Goal: Task Accomplishment & Management: Use online tool/utility

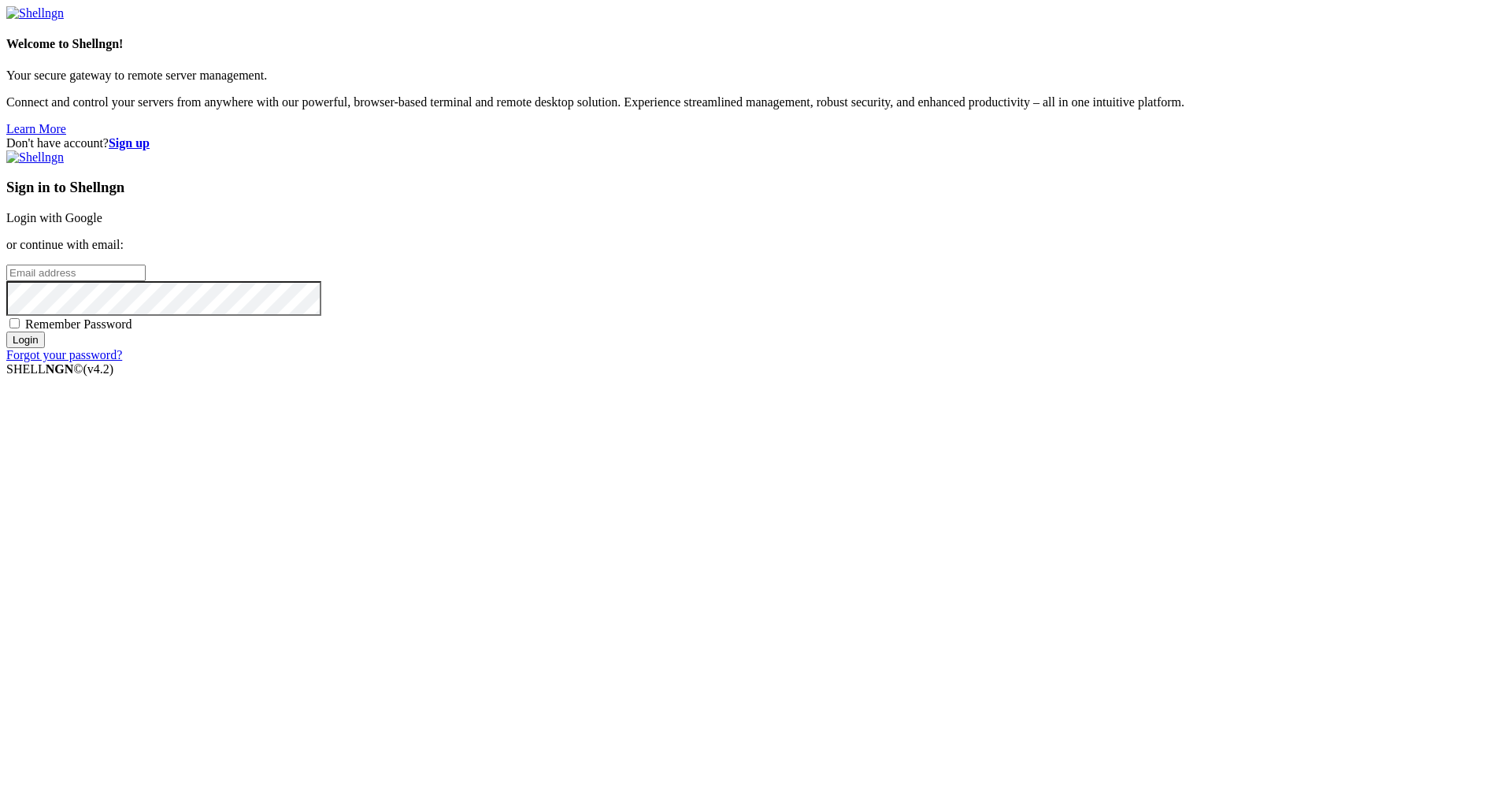
click at [103, 225] on link "Login with Google" at bounding box center [54, 218] width 96 height 13
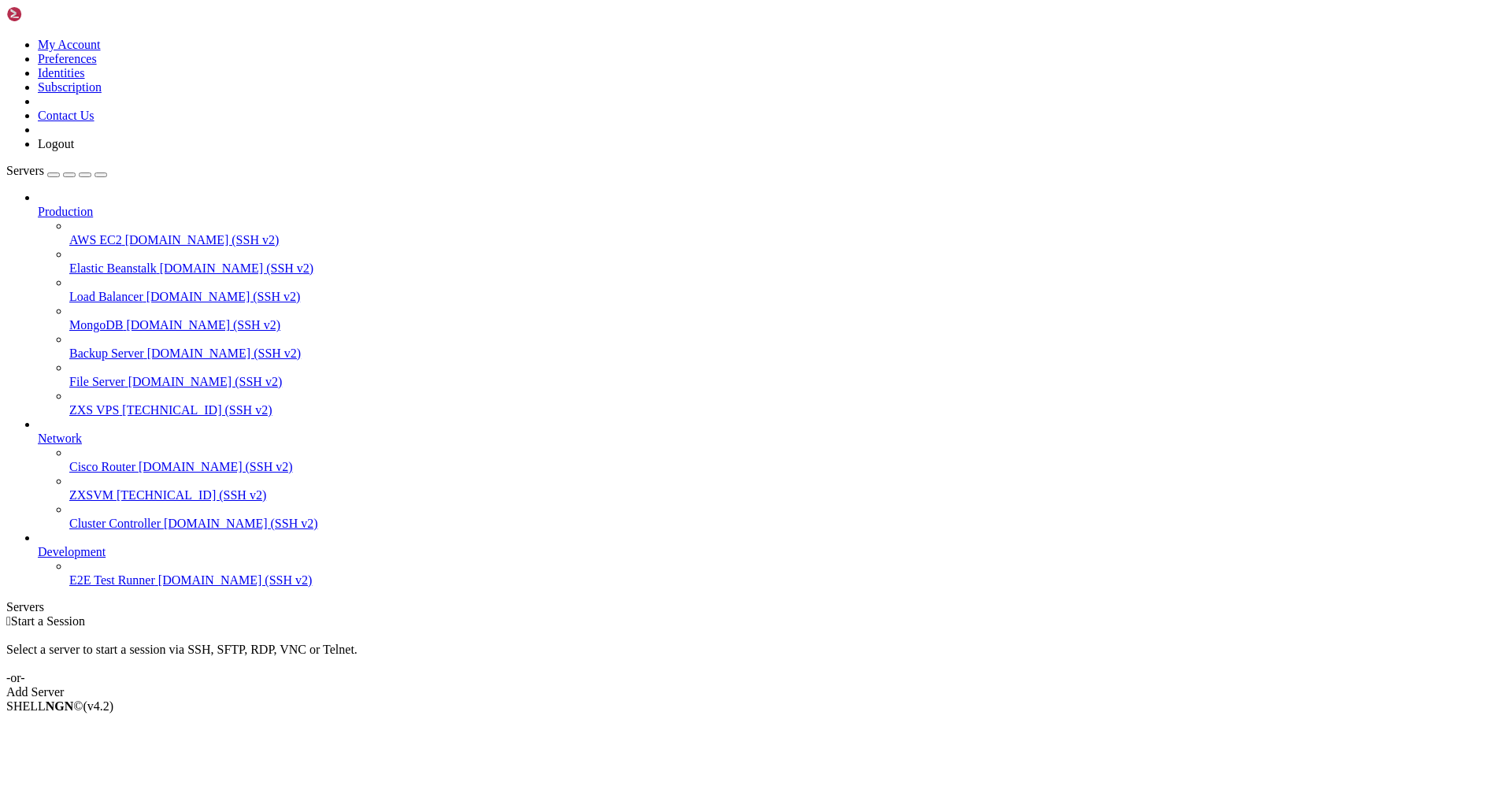
click at [1135, 614] on div " Start a Session Select a server to start a session via SSH, SFTP, RDP, VNC or…" at bounding box center [756, 656] width 1500 height 85
click at [134, 404] on span "[TECHNICAL_ID] (SSH v2)" at bounding box center [196, 410] width 149 height 13
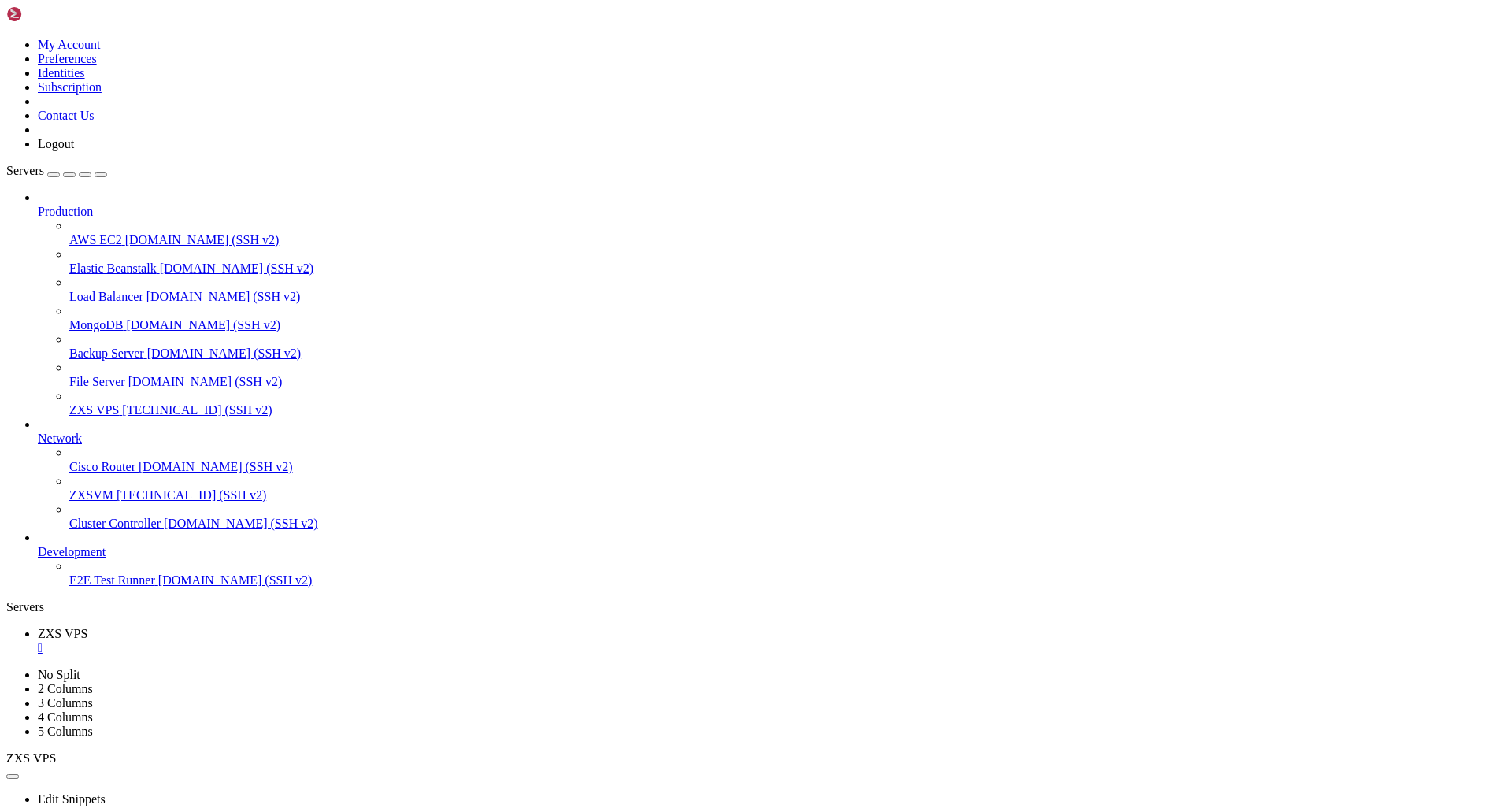
drag, startPoint x: 11, startPoint y: 933, endPoint x: 200, endPoint y: 1513, distance: 610.0
drag, startPoint x: 184, startPoint y: 1515, endPoint x: 14, endPoint y: 936, distance: 603.4
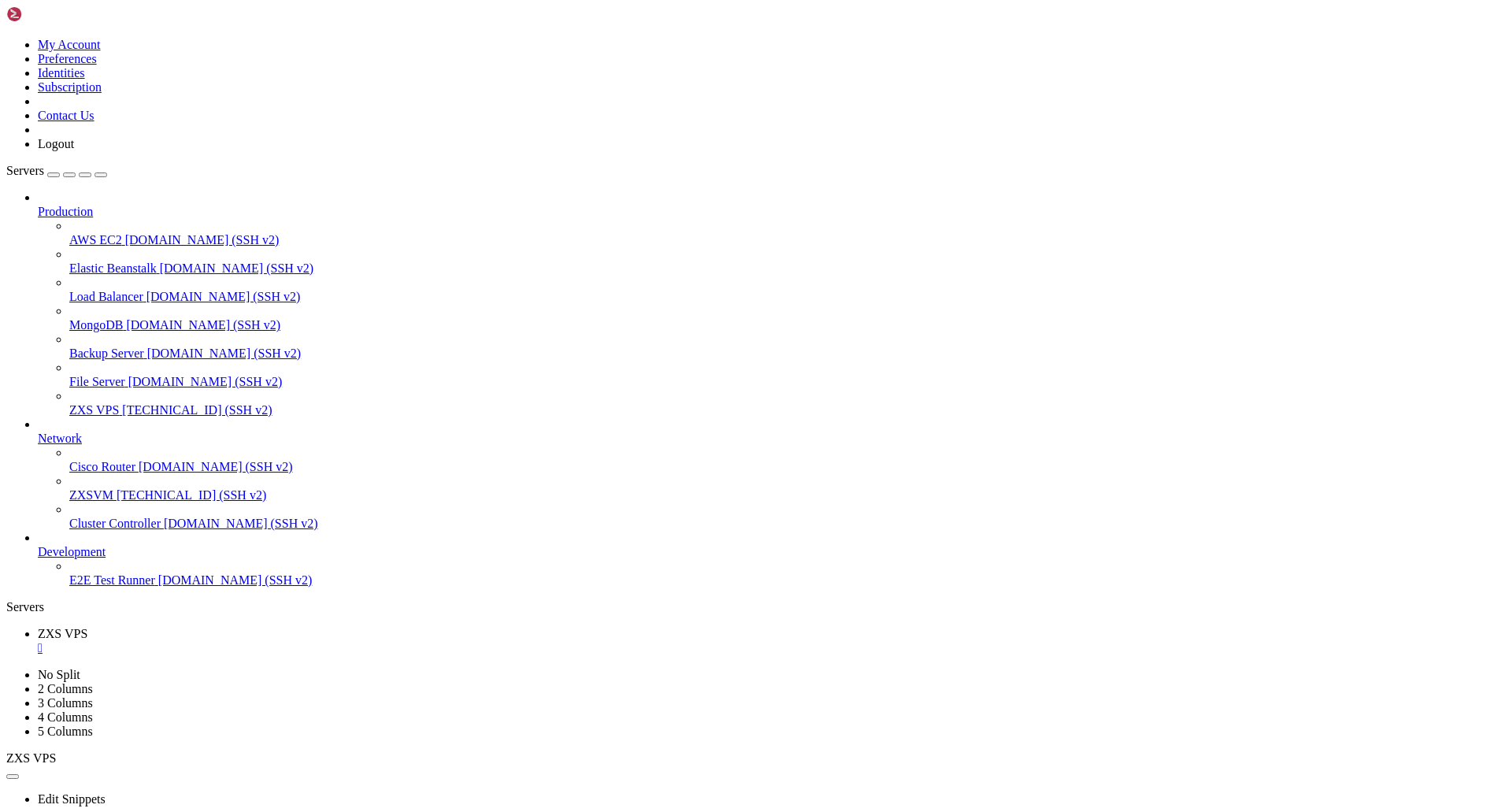
click at [281, 627] on link "ZXS VPS " at bounding box center [772, 642] width 1468 height 29
click at [279, 642] on div "" at bounding box center [772, 648] width 1468 height 14
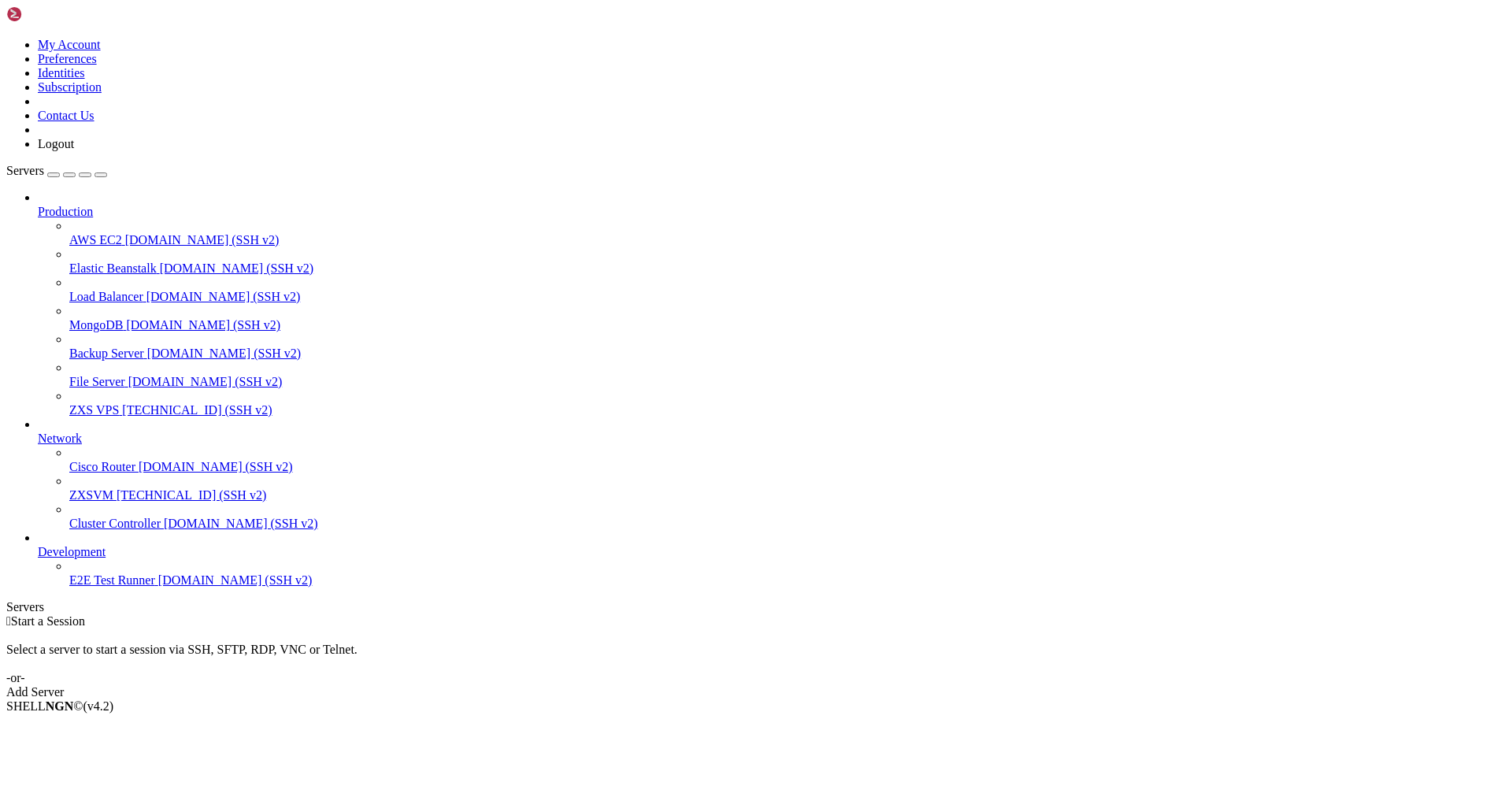
click at [130, 404] on link "ZXS VPS [TECHNICAL_ID] (SSH v2)" at bounding box center [787, 410] width 1436 height 14
click at [130, 375] on link "File Server [DOMAIN_NAME] (SSH v2)" at bounding box center [787, 382] width 1436 height 14
click at [119, 404] on span "ZXS VPS" at bounding box center [94, 410] width 49 height 13
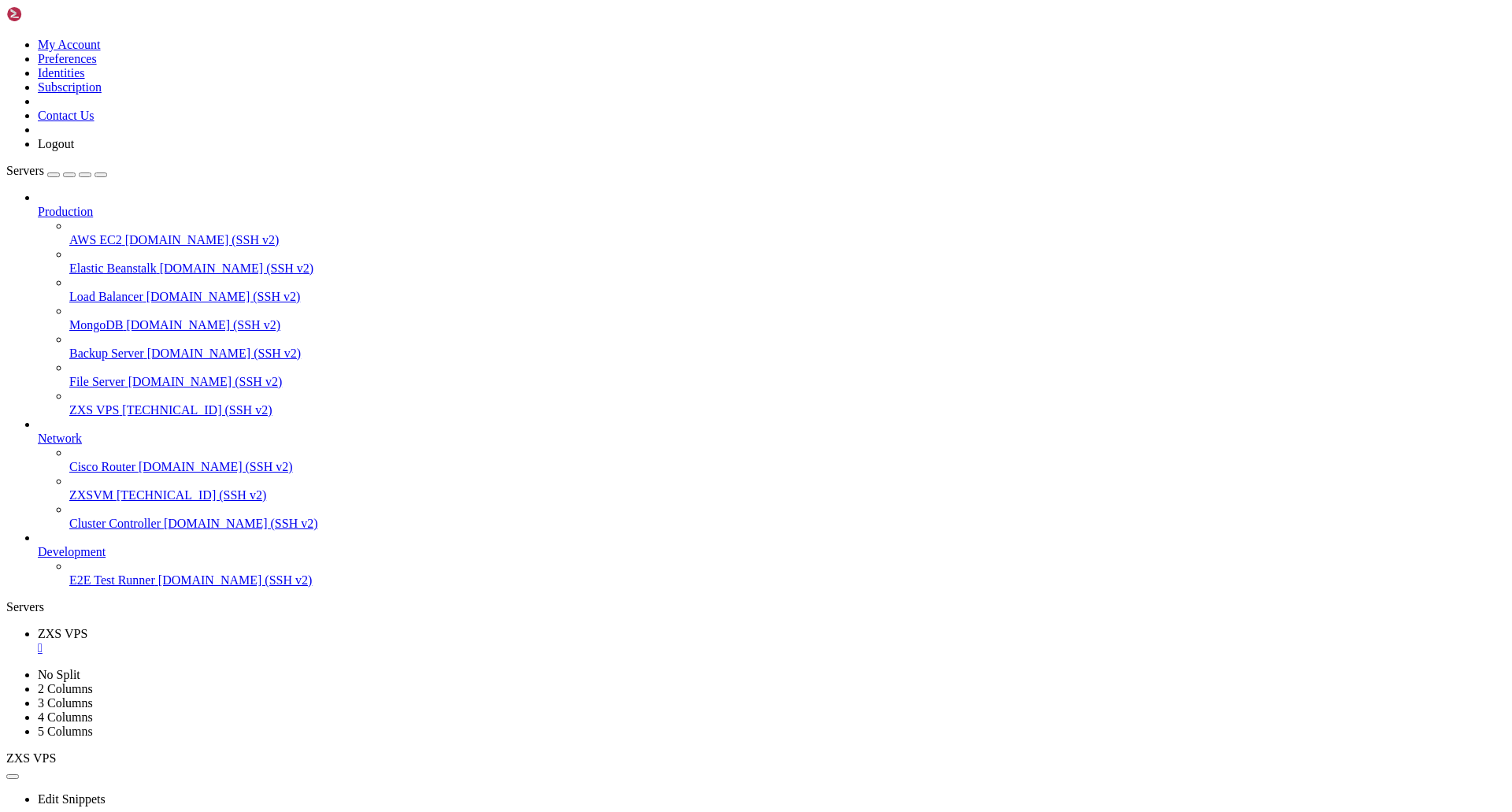
drag, startPoint x: 13, startPoint y: 937, endPoint x: 333, endPoint y: 1492, distance: 640.6
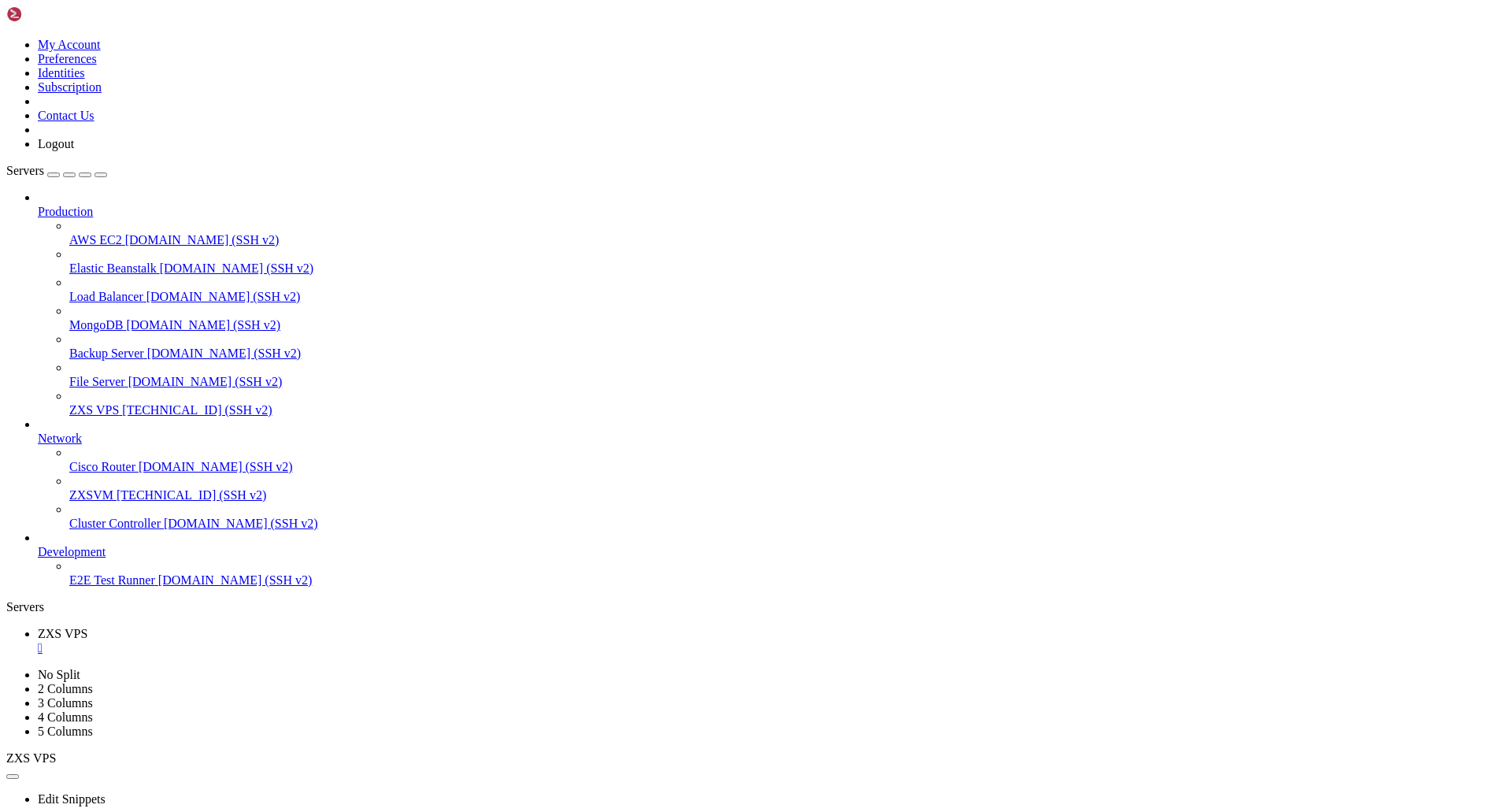
scroll to position [7, 2]
drag, startPoint x: 9, startPoint y: 1116, endPoint x: 625, endPoint y: 1154, distance: 617.2
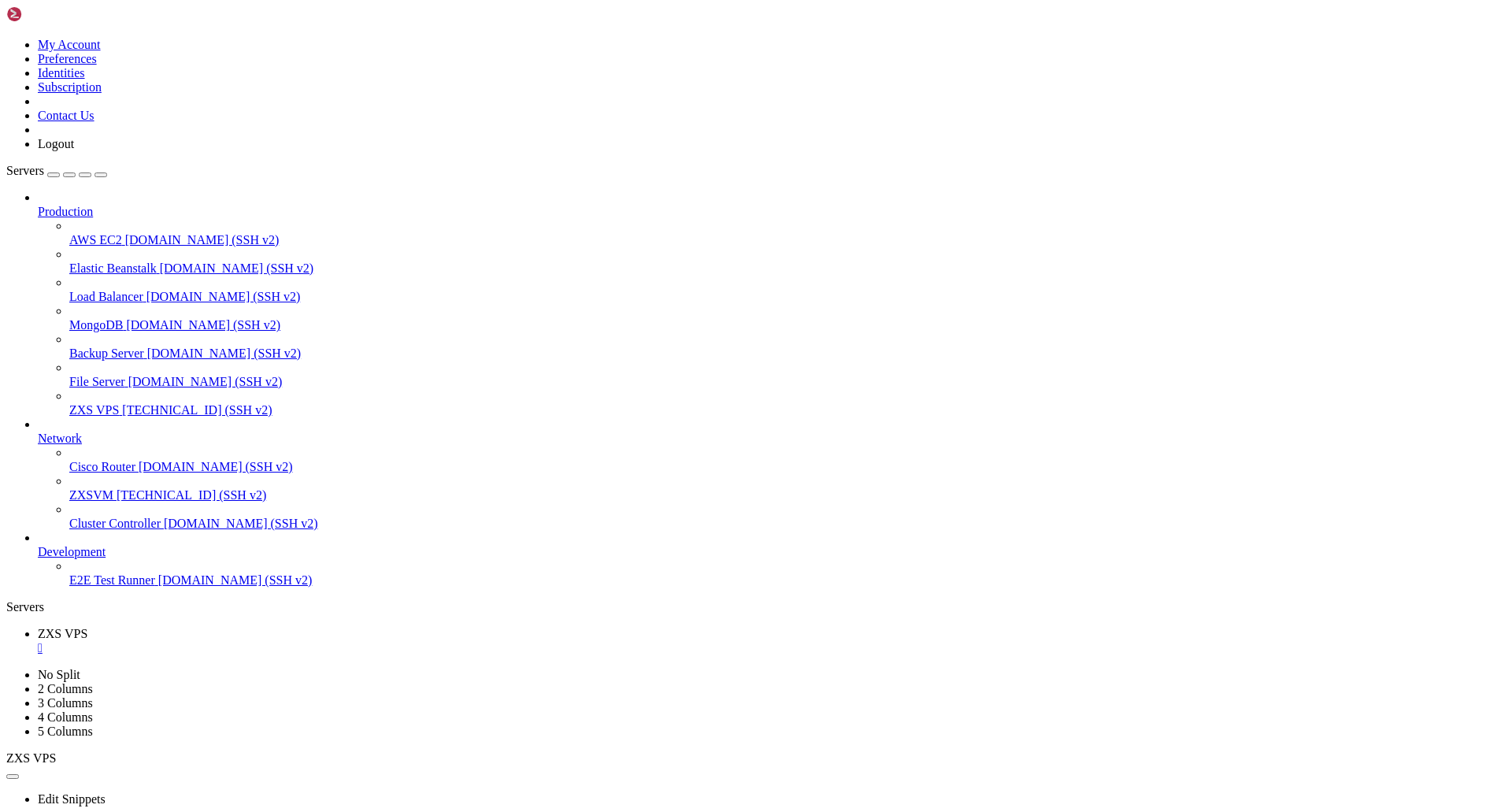
drag, startPoint x: 420, startPoint y: 1113, endPoint x: 100, endPoint y: 1117, distance: 320.0
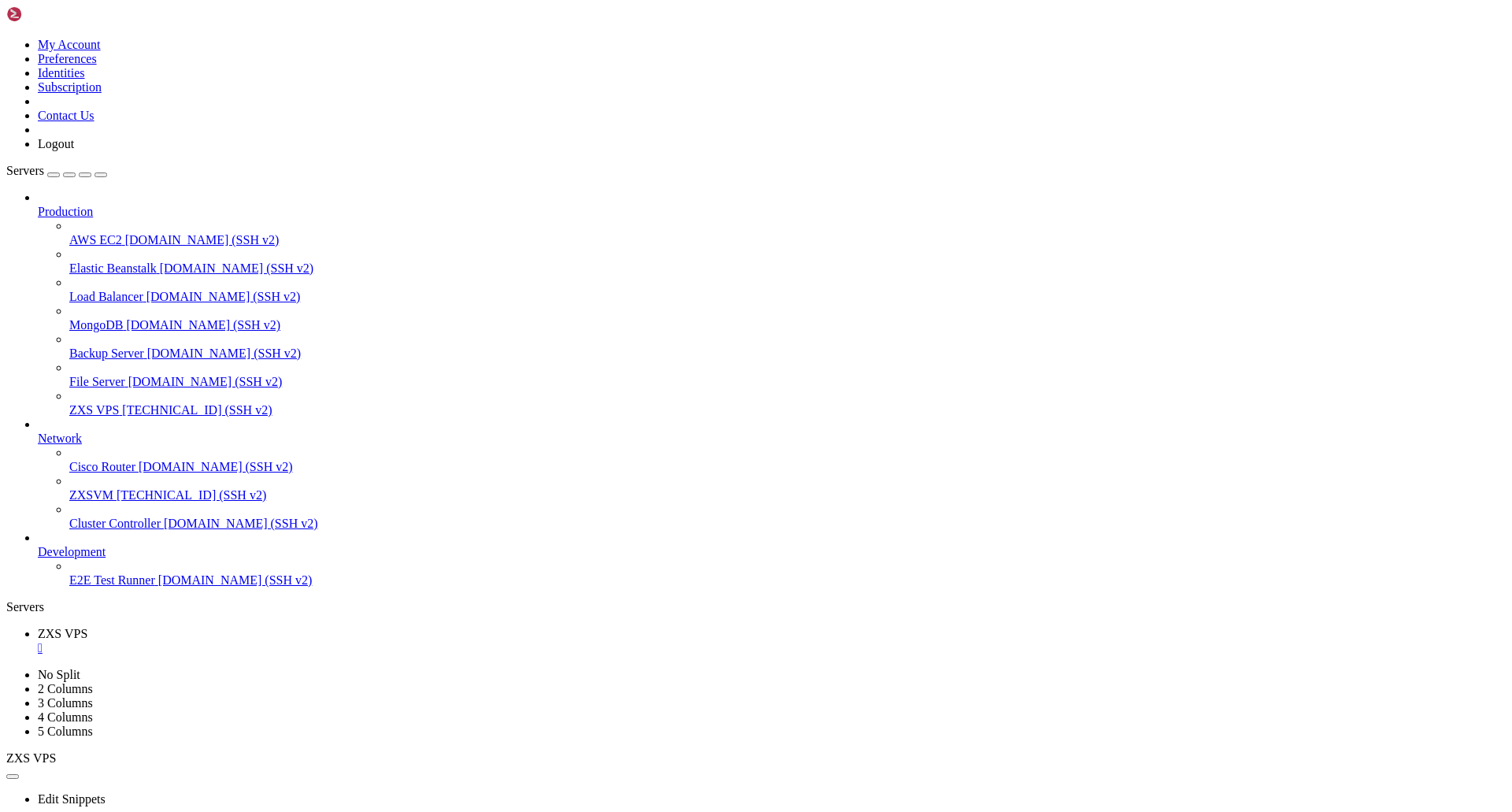
drag, startPoint x: 100, startPoint y: 1117, endPoint x: 34, endPoint y: 1121, distance: 66.1
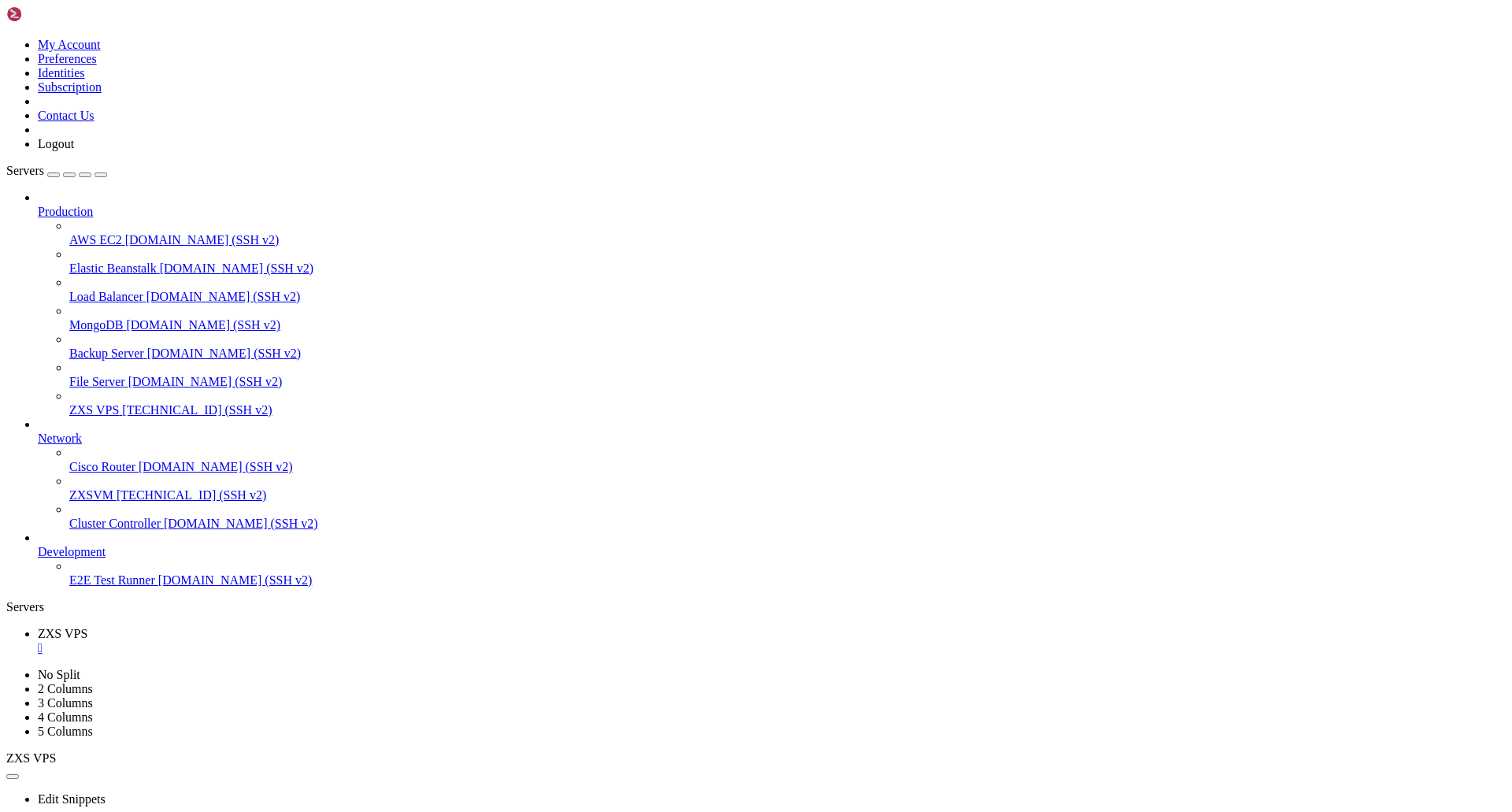
drag, startPoint x: 62, startPoint y: 1076, endPoint x: 611, endPoint y: 1097, distance: 549.4
